Goal: Information Seeking & Learning: Learn about a topic

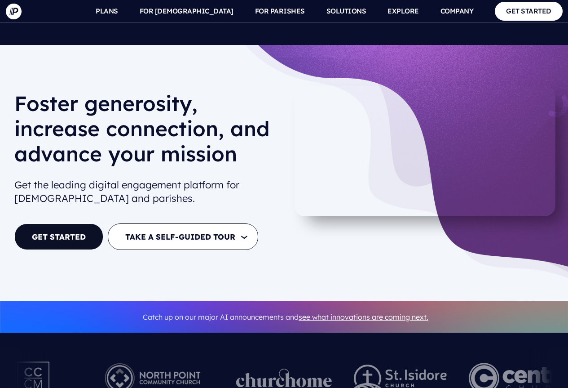
scroll to position [3236, 0]
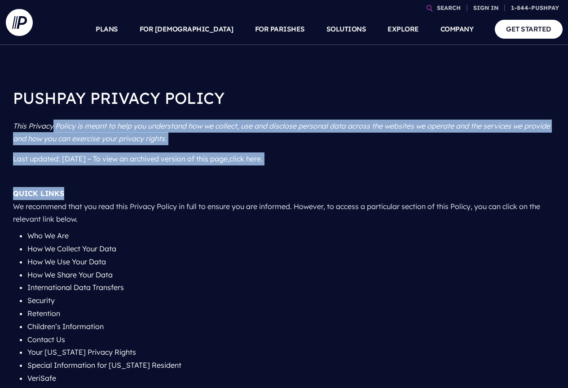
drag, startPoint x: 53, startPoint y: 131, endPoint x: 237, endPoint y: 191, distance: 193.8
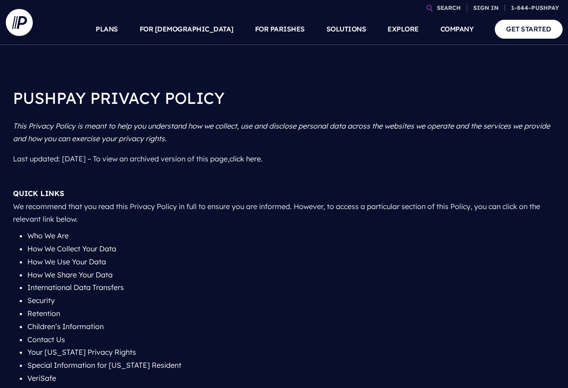
click at [223, 243] on li "How We Collect Your Data" at bounding box center [291, 248] width 528 height 13
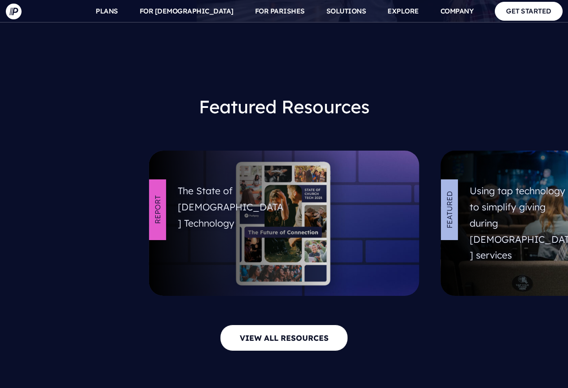
scroll to position [3805, 0]
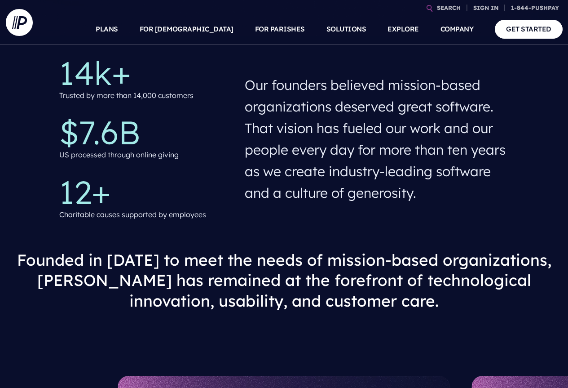
scroll to position [506, 0]
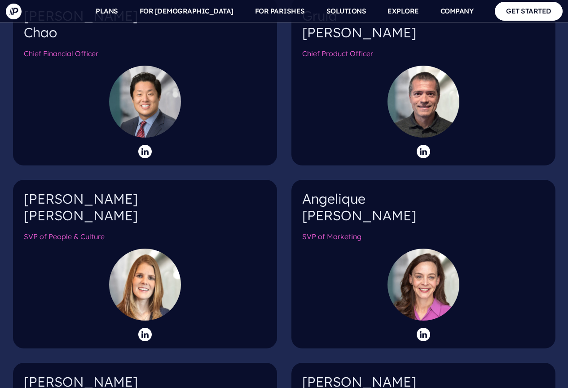
scroll to position [1303, 0]
